Goal: Task Accomplishment & Management: Complete application form

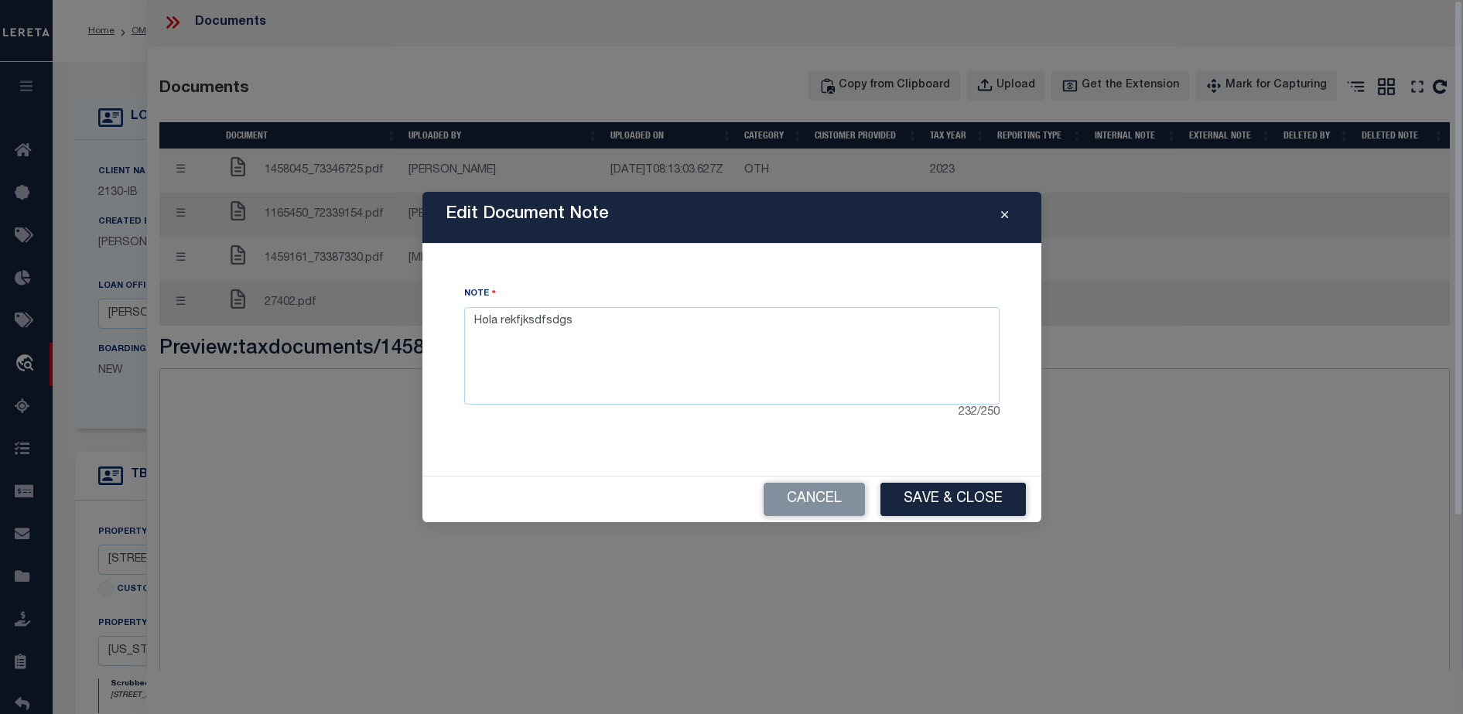
select select "7065"
select select "2702"
select select "NonEscrow"
click at [879, 437] on div "Note Hola rekfjksdfsdgs 232 / 250" at bounding box center [732, 359] width 582 height 195
click at [878, 663] on div "Edit Document Note Note Hola rekfjksdfsdgs 232 / 250 Cancel Save & Close" at bounding box center [731, 357] width 1463 height 714
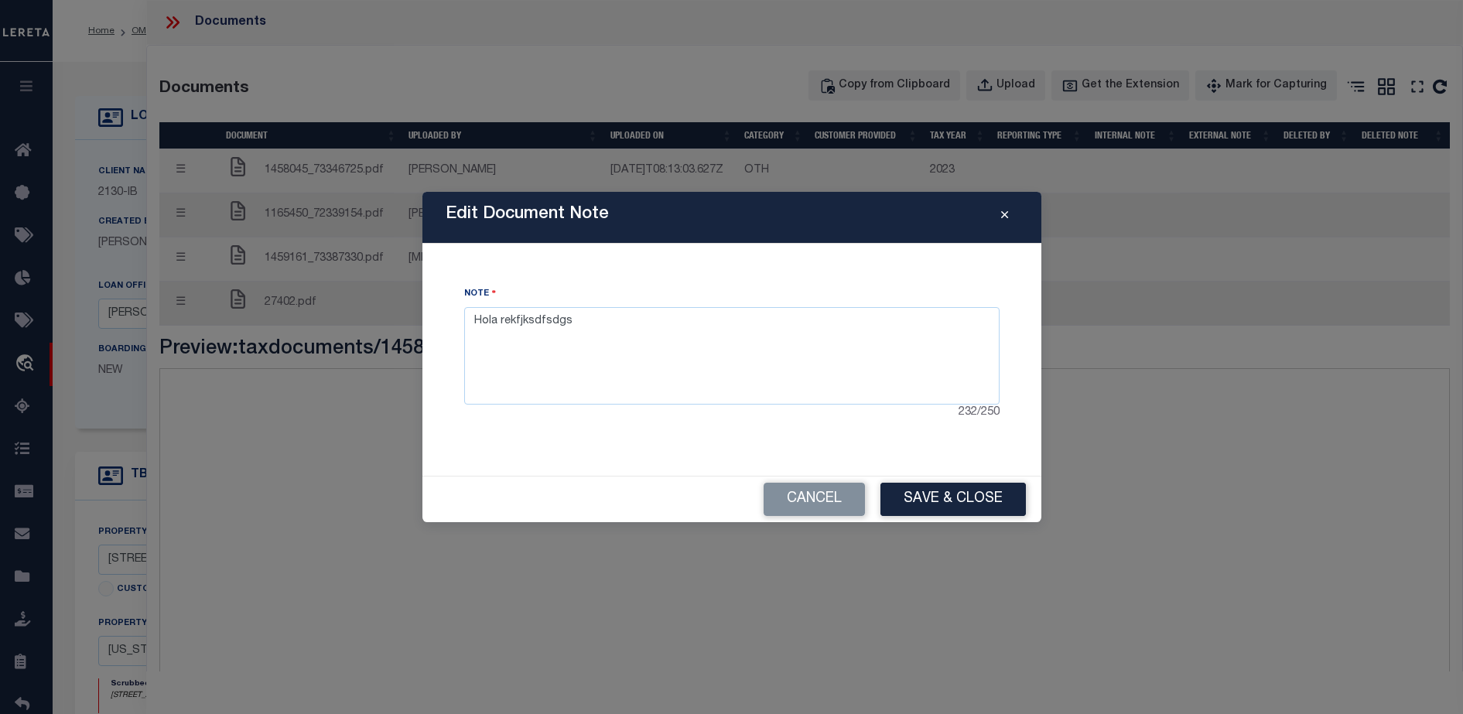
click at [1003, 221] on icon "Close" at bounding box center [1004, 216] width 7 height 12
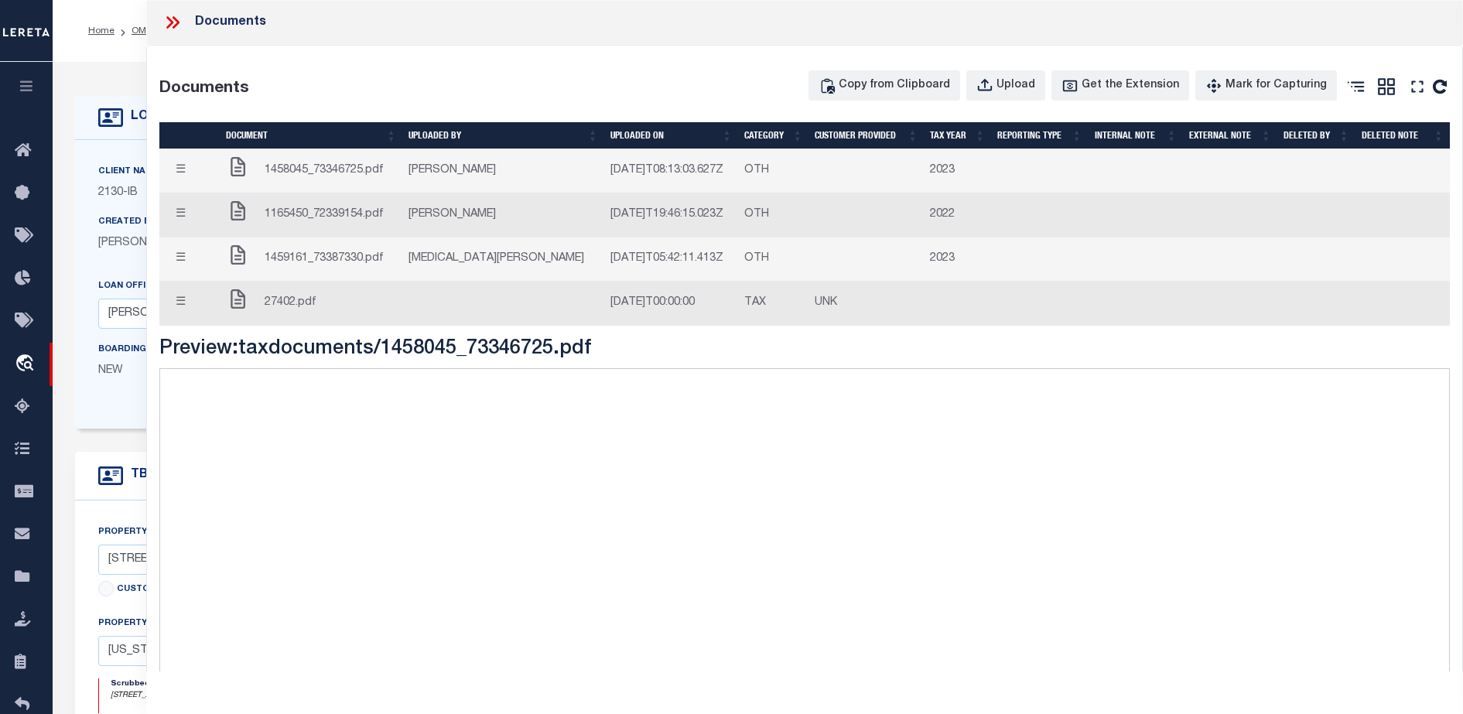
click at [173, 28] on icon at bounding box center [176, 22] width 7 height 12
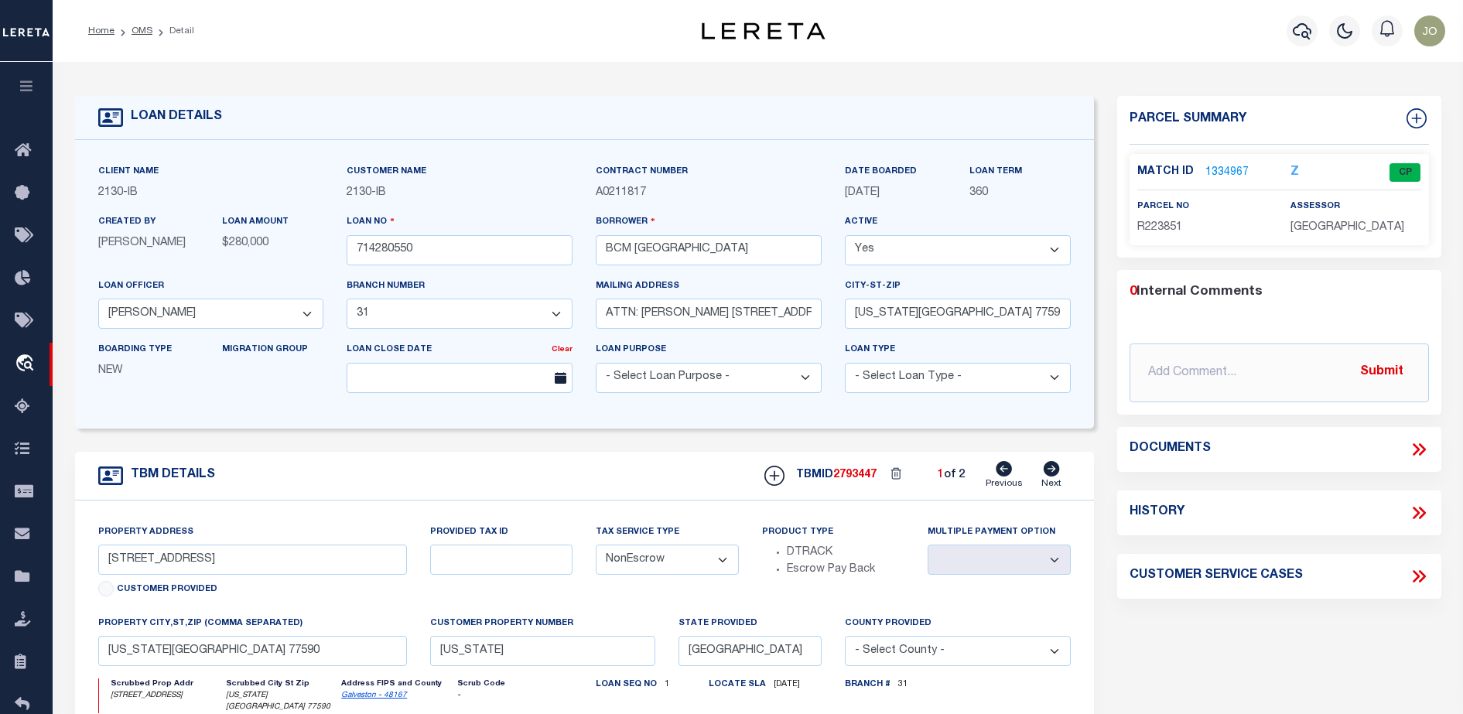
click at [1423, 447] on icon at bounding box center [1421, 449] width 7 height 12
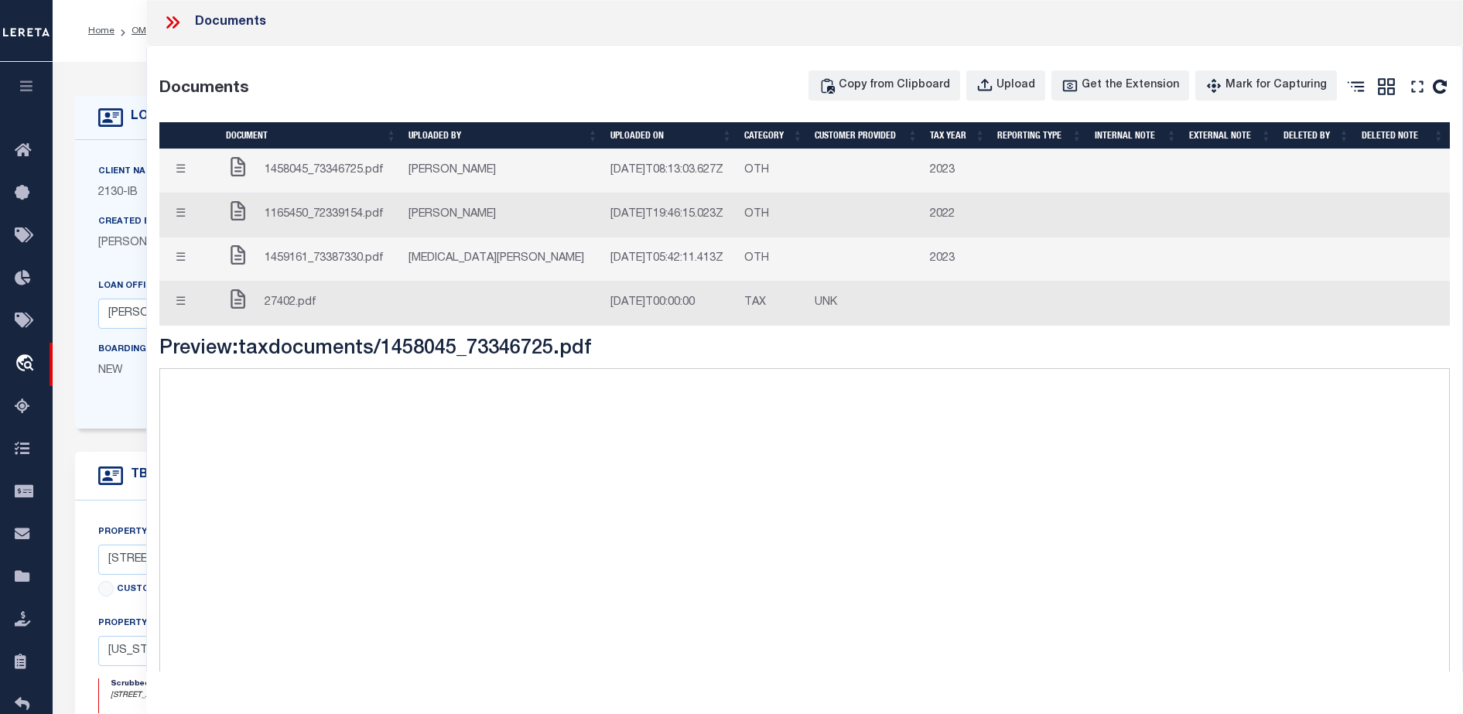
click at [174, 10] on div "Documents" at bounding box center [804, 22] width 1317 height 45
click at [170, 32] on div "Documents" at bounding box center [804, 22] width 1317 height 45
click at [169, 23] on icon at bounding box center [172, 22] width 20 height 20
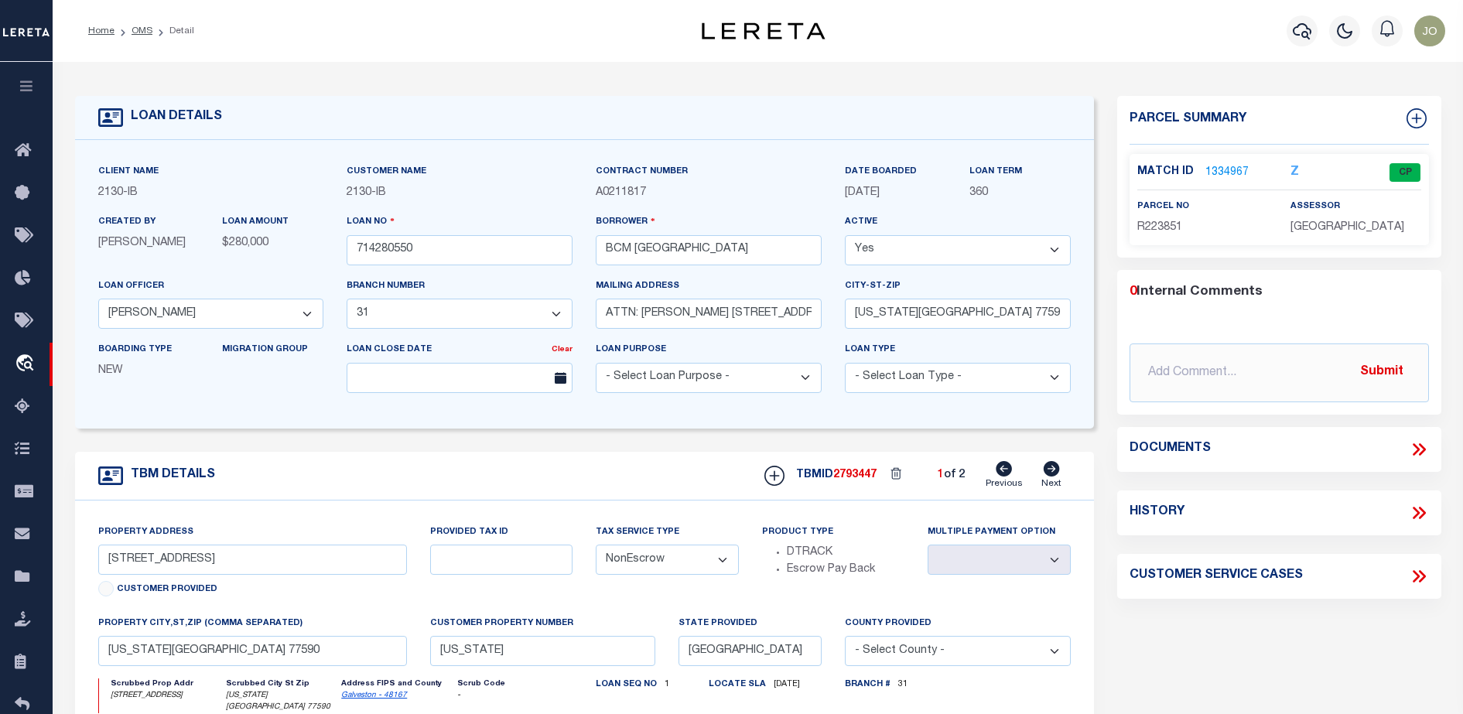
click at [1425, 453] on icon at bounding box center [1419, 449] width 20 height 20
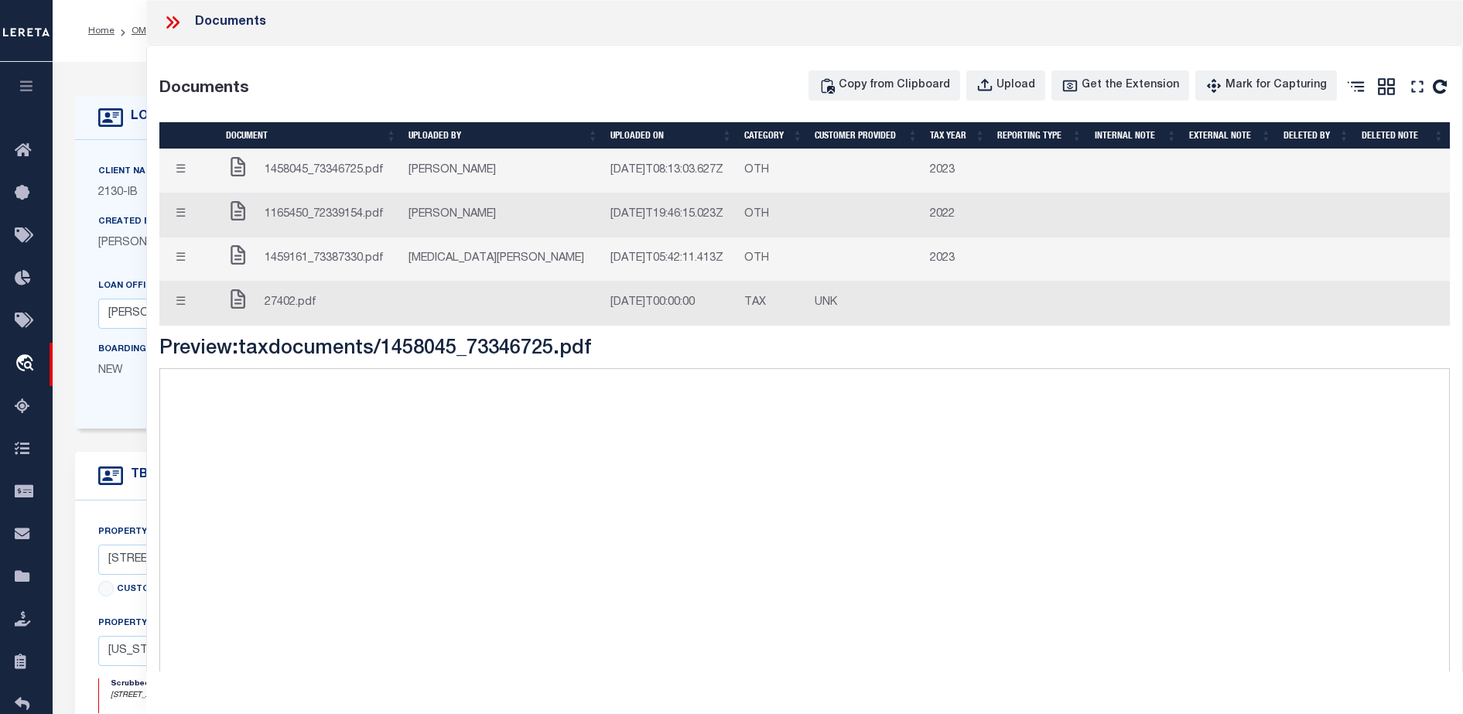
click at [172, 16] on icon at bounding box center [172, 22] width 20 height 20
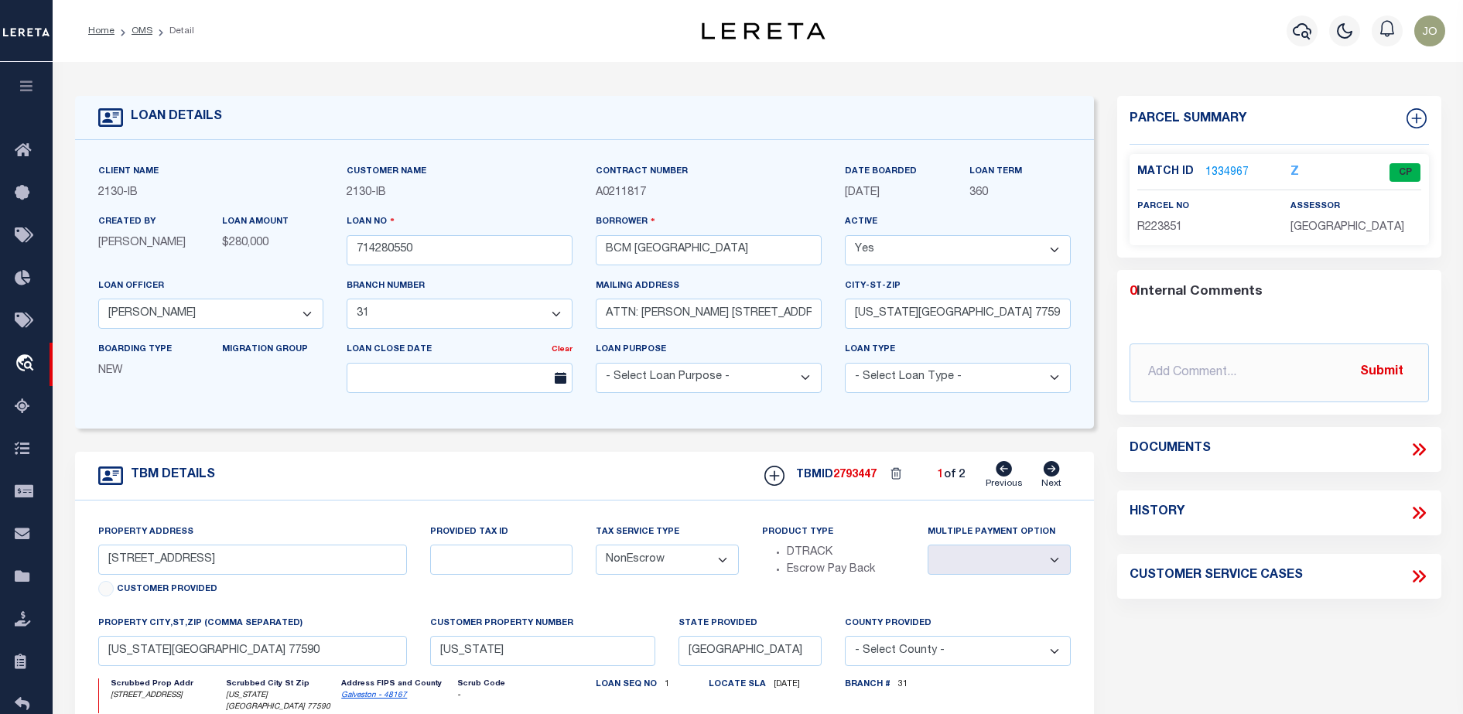
click at [1423, 459] on div "Documents" at bounding box center [1279, 449] width 324 height 45
click at [1421, 455] on icon at bounding box center [1419, 449] width 20 height 20
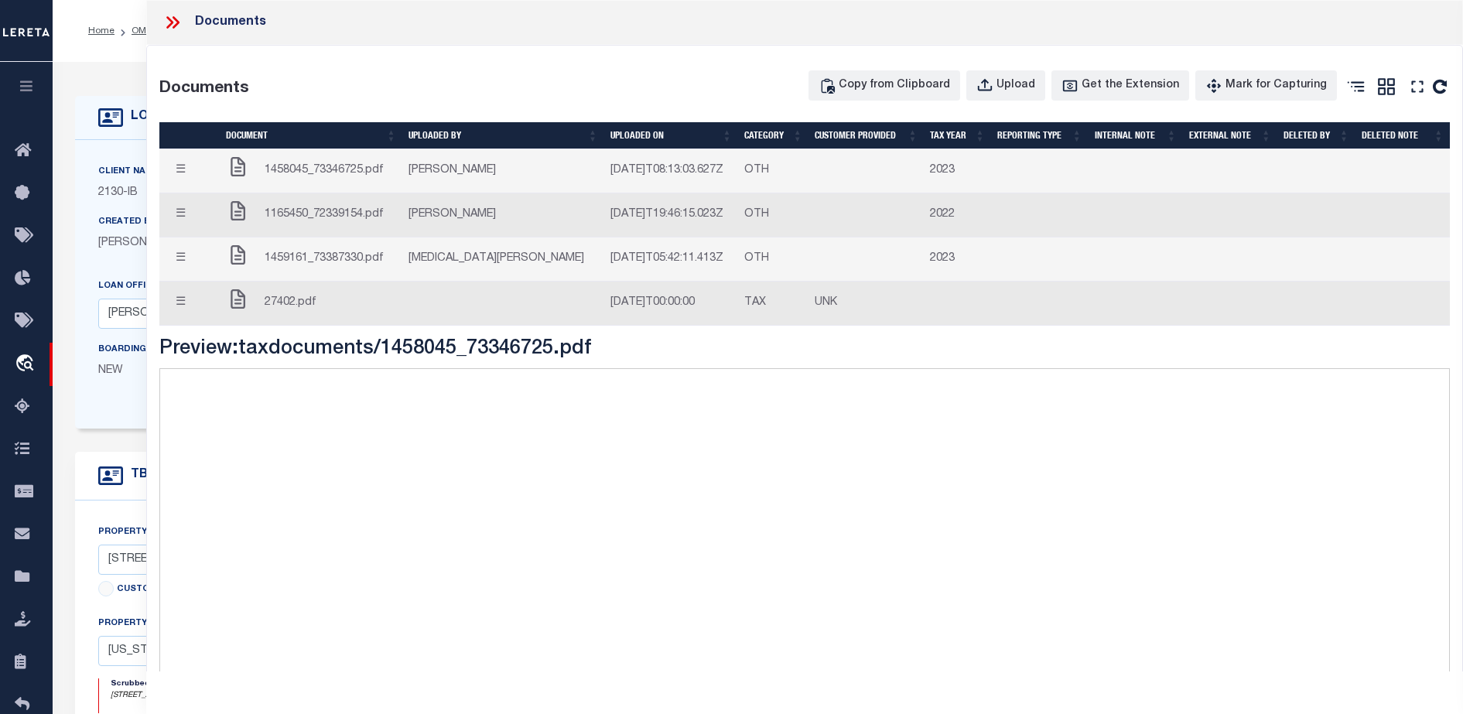
click at [191, 172] on button "☰" at bounding box center [181, 171] width 30 height 30
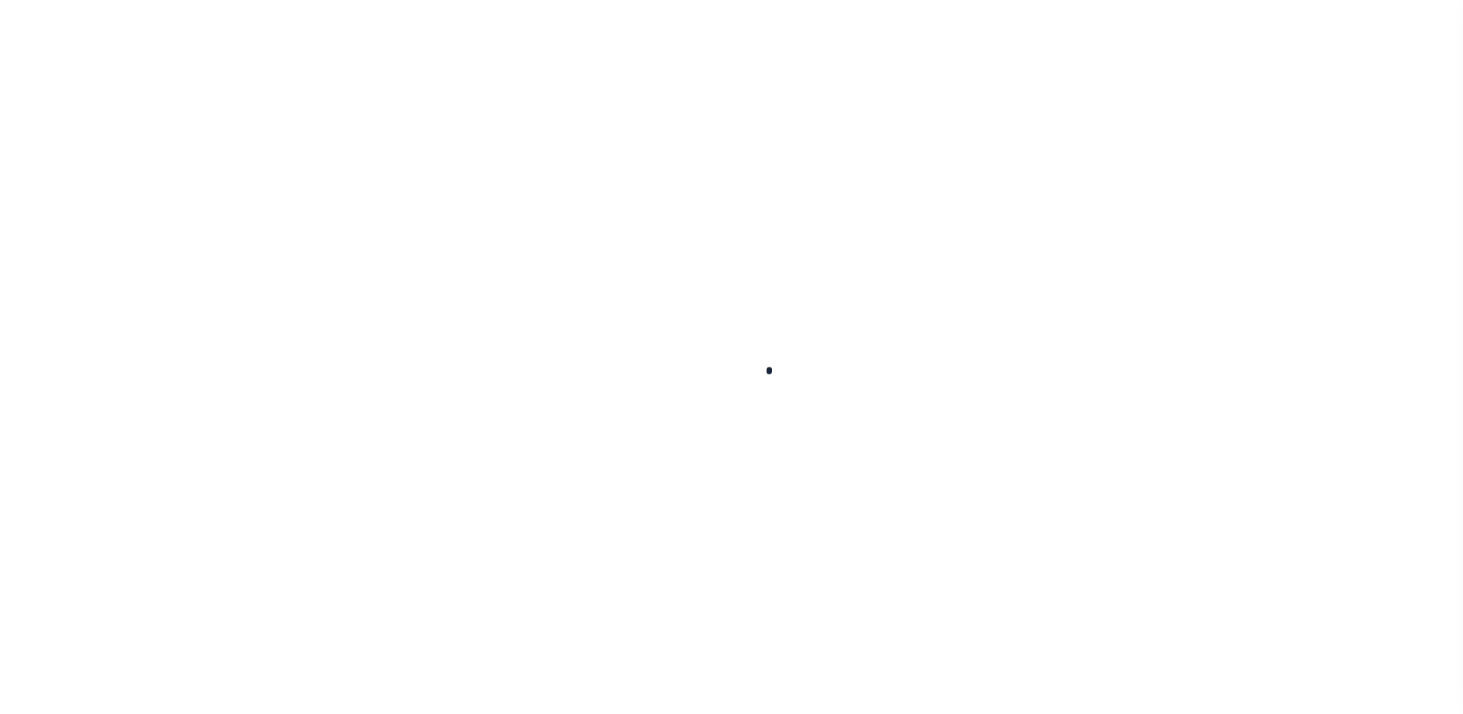
select select "NonEscrow"
select select "2702"
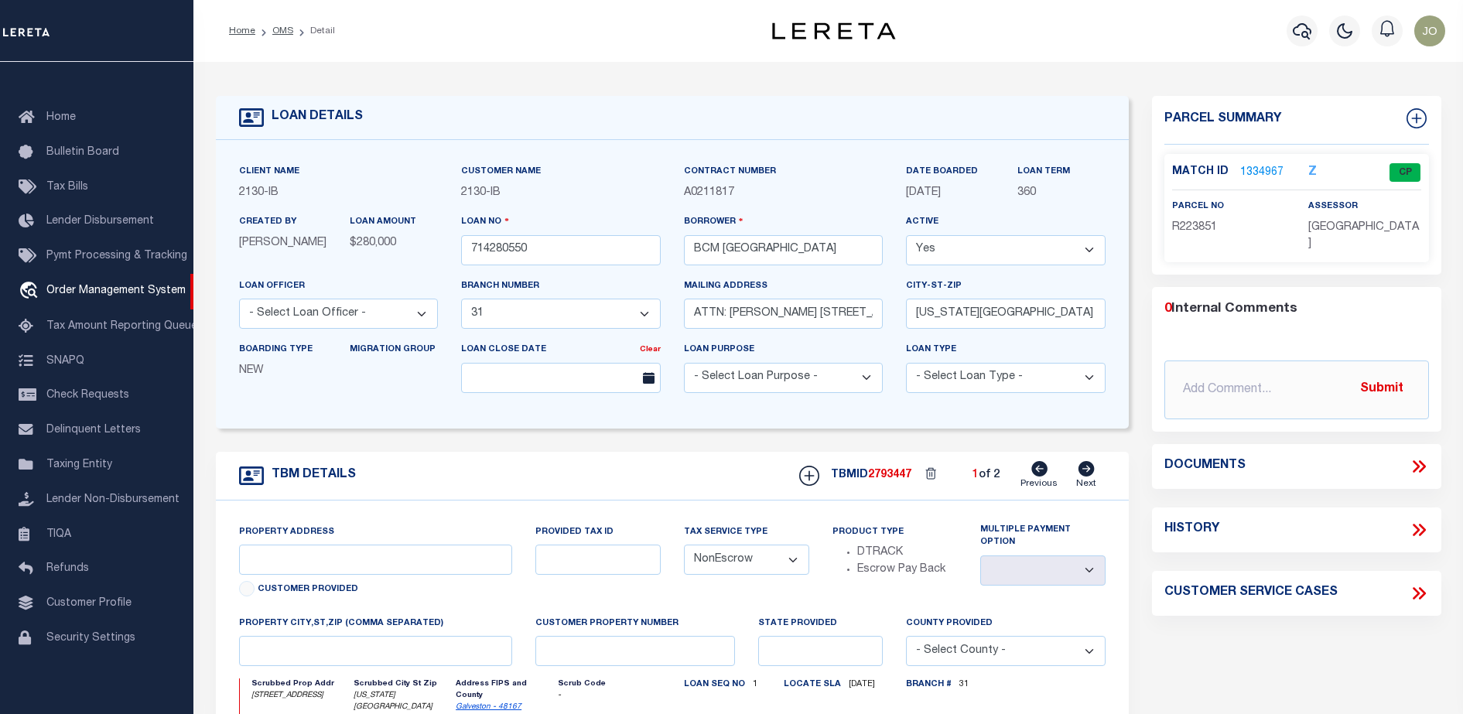
select select "7065"
type input "[STREET_ADDRESS]"
select select
type input "[US_STATE][GEOGRAPHIC_DATA] 77590"
type input "[US_STATE]"
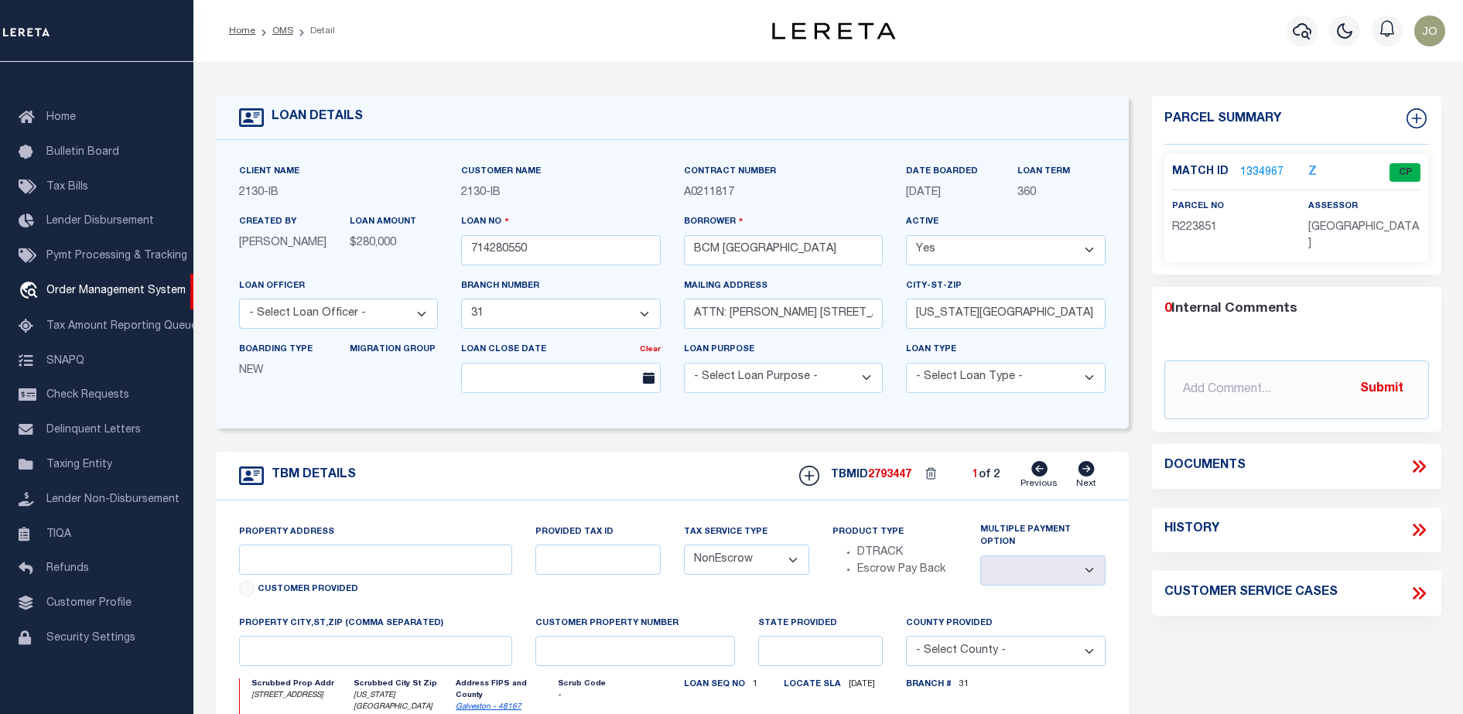
type input "[GEOGRAPHIC_DATA]"
select select
click at [1412, 458] on icon at bounding box center [1419, 466] width 20 height 20
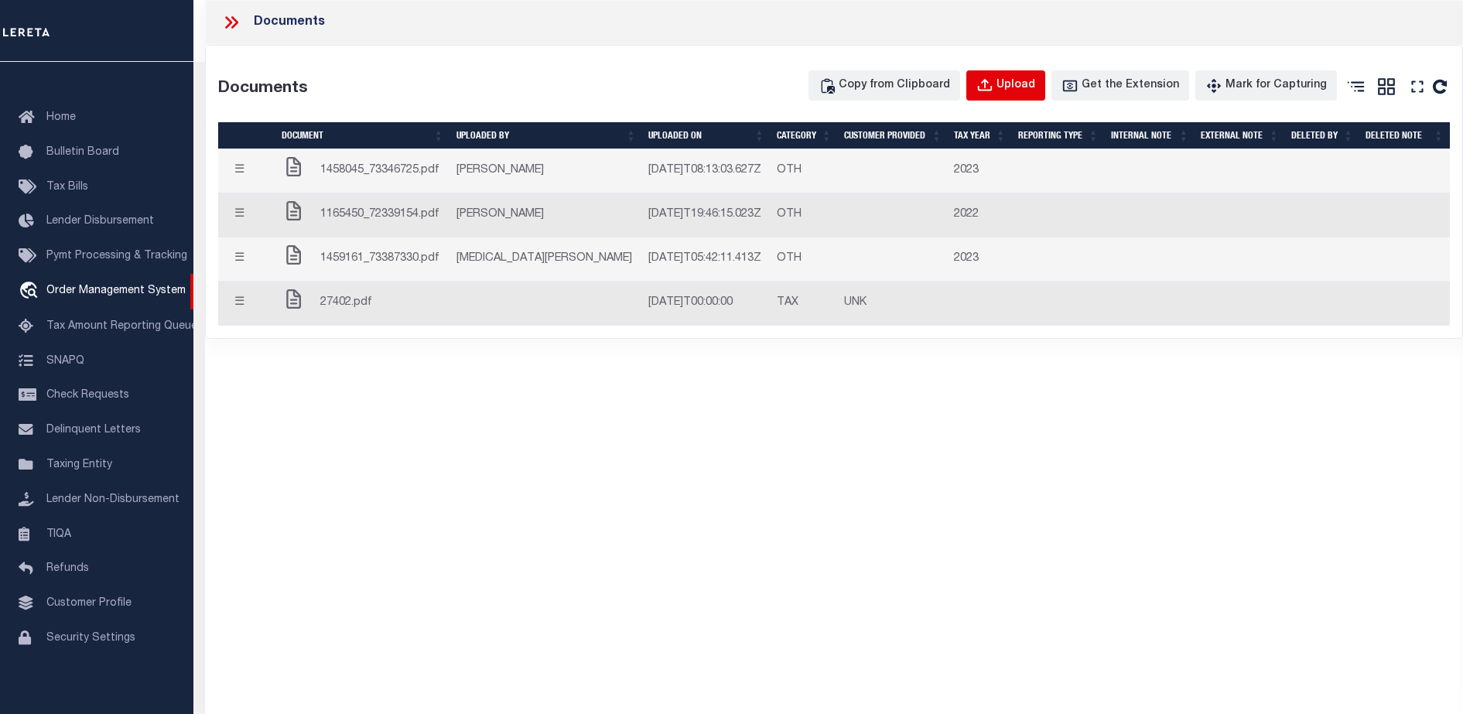
click at [1035, 87] on div "Upload" at bounding box center [1015, 85] width 39 height 17
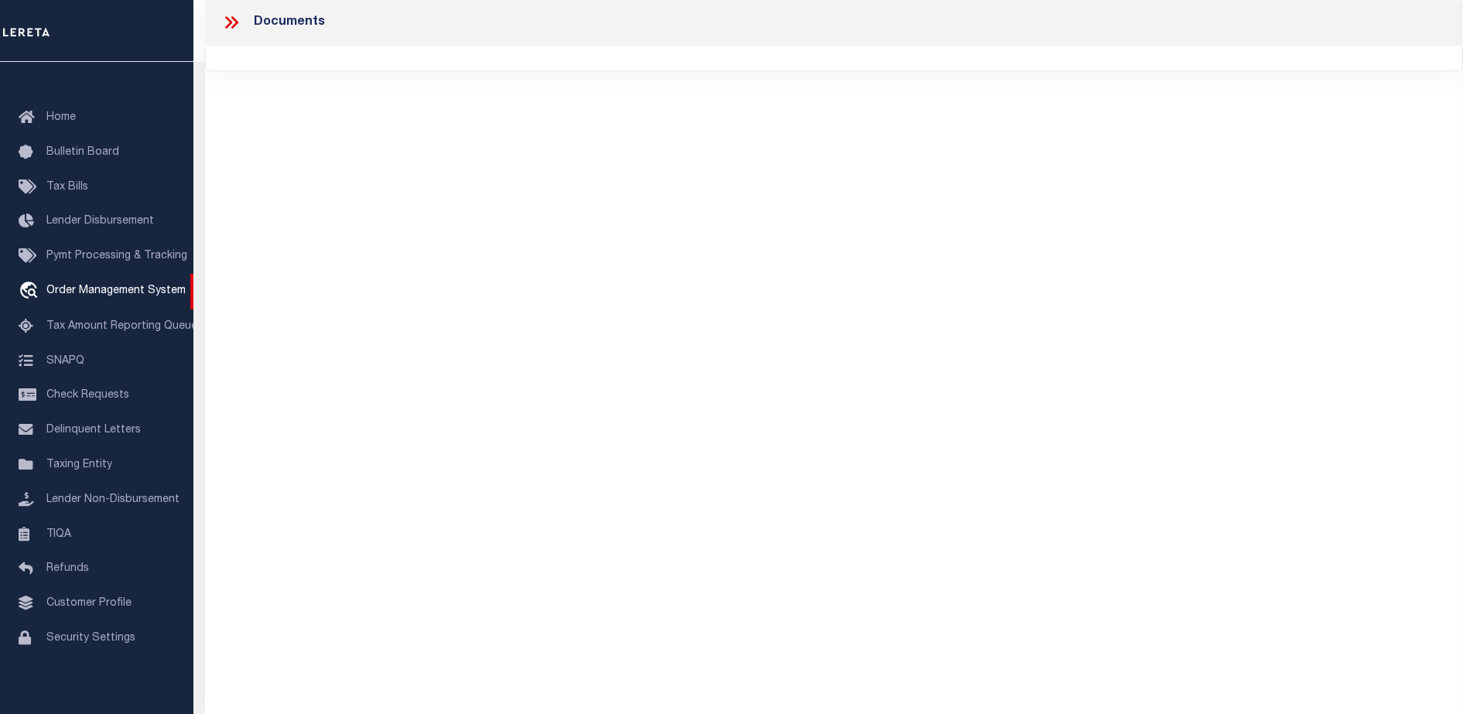
click at [490, 155] on div "Documents" at bounding box center [834, 335] width 1258 height 671
